Goal: Transaction & Acquisition: Subscribe to service/newsletter

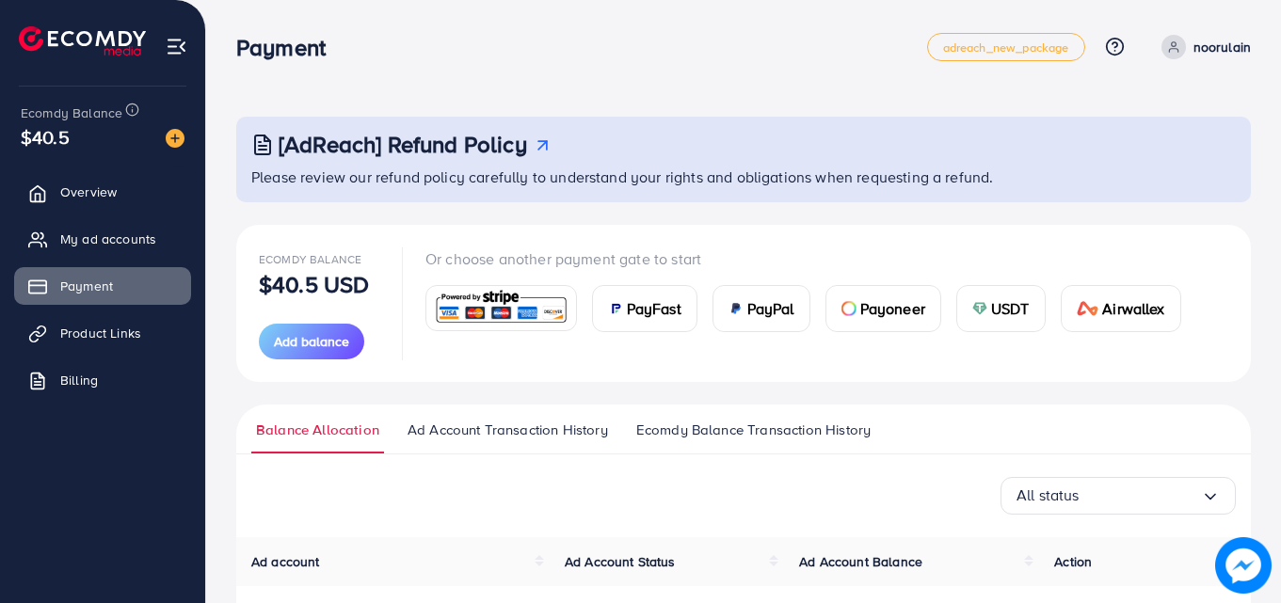
scroll to position [195, 0]
